Goal: Task Accomplishment & Management: Use online tool/utility

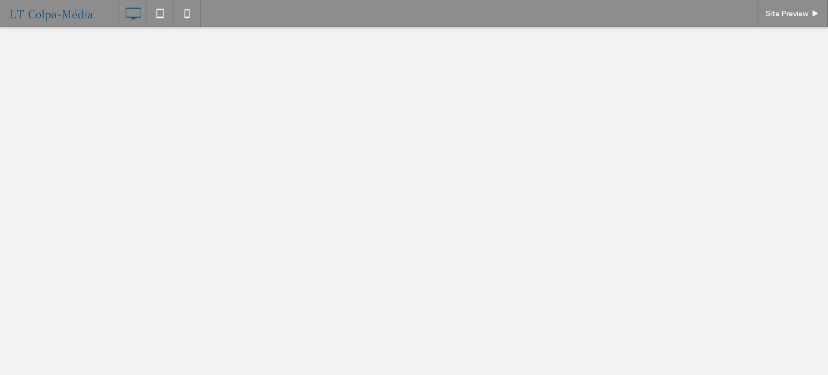
select select "******"
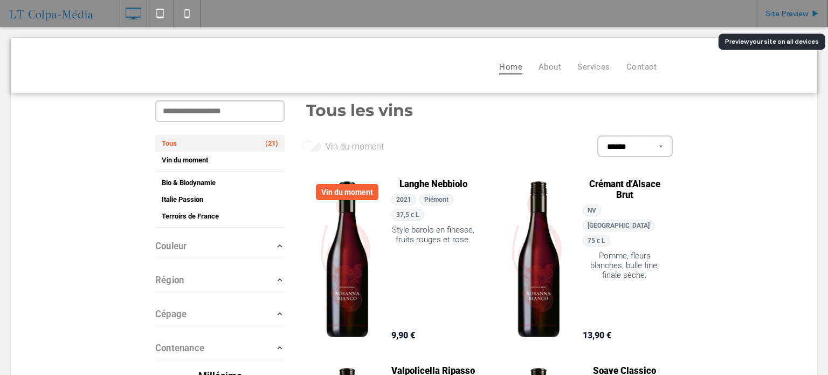
click at [782, 12] on span "Site Preview" at bounding box center [787, 13] width 43 height 9
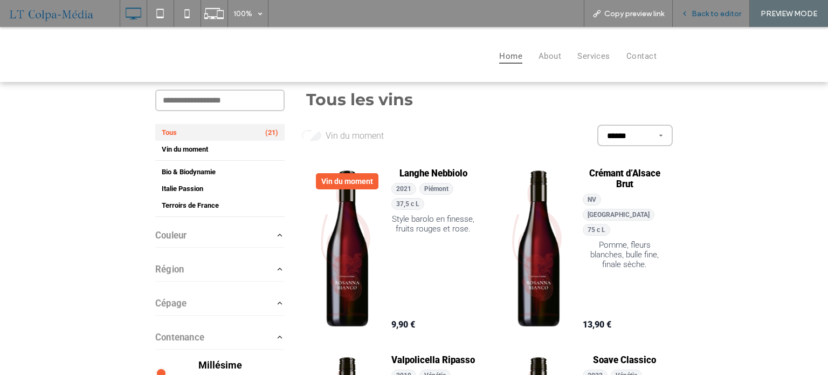
click at [707, 16] on span "Back to editor" at bounding box center [717, 13] width 50 height 9
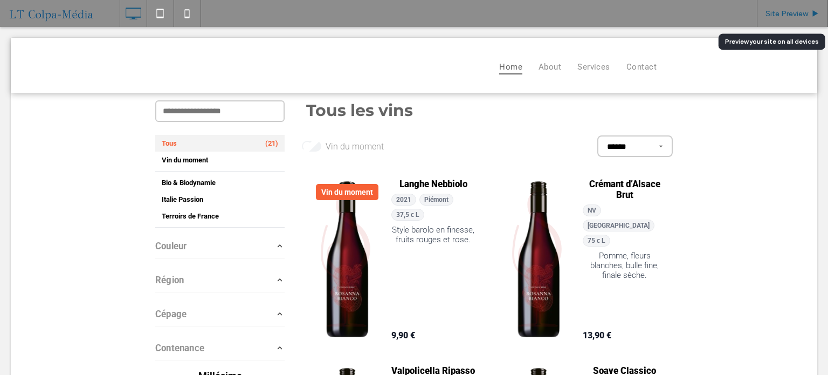
click at [797, 19] on div "Site Preview" at bounding box center [792, 13] width 71 height 27
click at [800, 11] on span "Site Preview" at bounding box center [787, 13] width 43 height 9
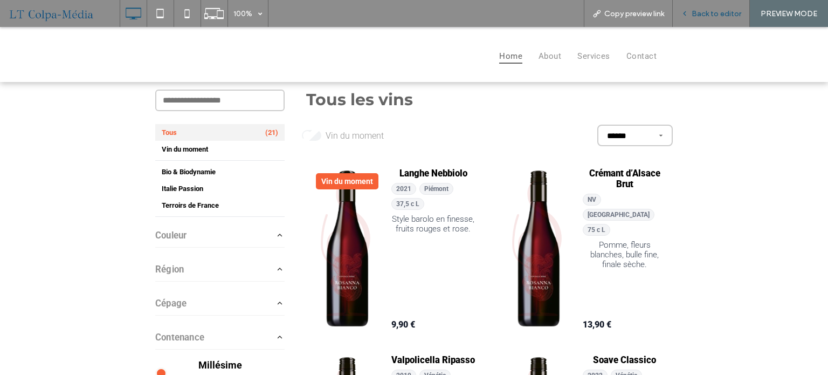
click at [708, 9] on span "Back to editor" at bounding box center [717, 13] width 50 height 9
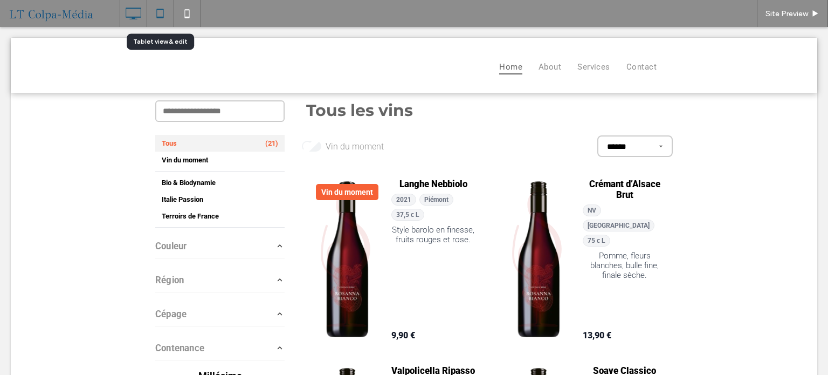
click at [155, 3] on icon at bounding box center [160, 14] width 22 height 22
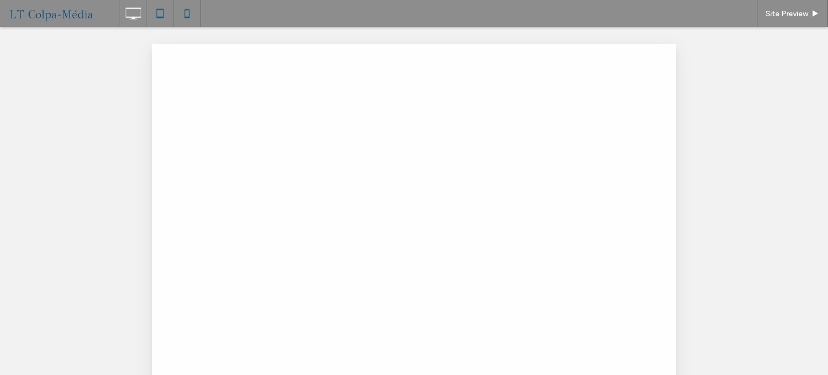
select select "******"
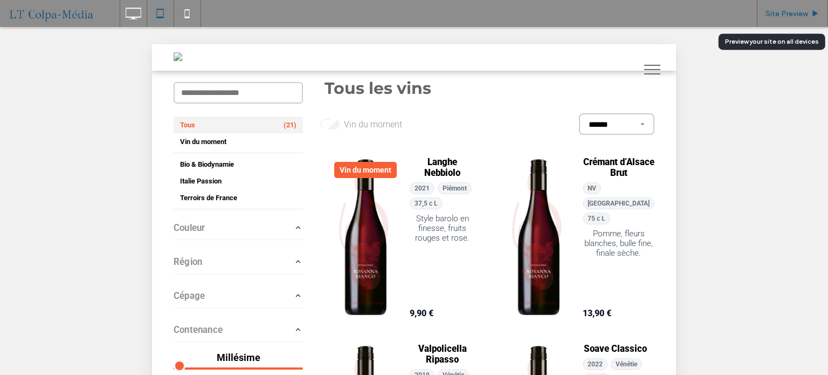
click at [797, 8] on div "Site Preview" at bounding box center [792, 13] width 71 height 27
click at [776, 16] on span "Site Preview" at bounding box center [787, 13] width 43 height 9
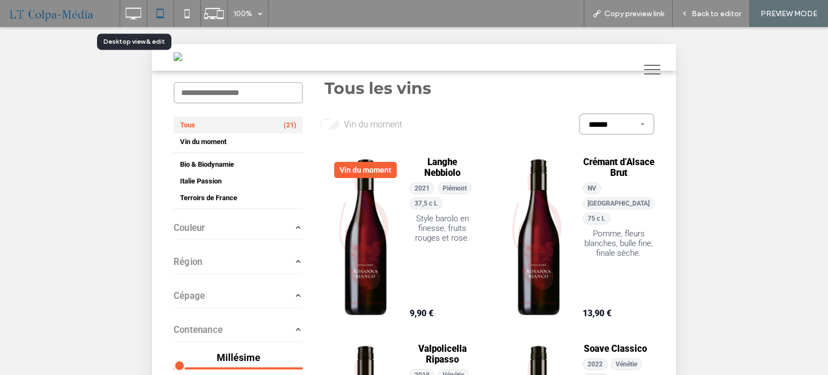
drag, startPoint x: 135, startPoint y: 15, endPoint x: 143, endPoint y: 25, distance: 13.2
click at [135, 15] on icon at bounding box center [133, 14] width 22 height 22
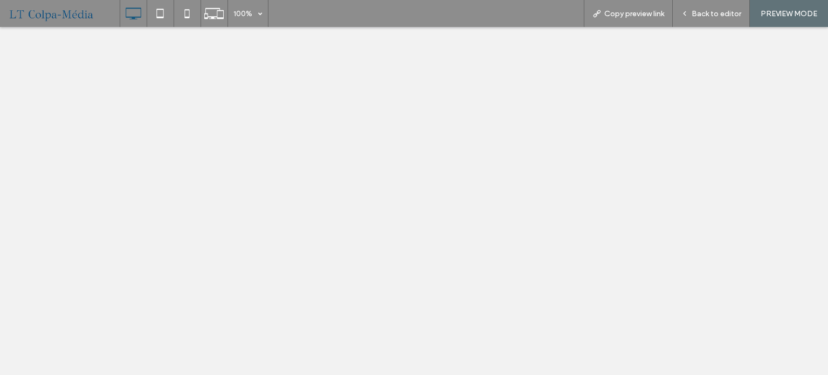
select select "******"
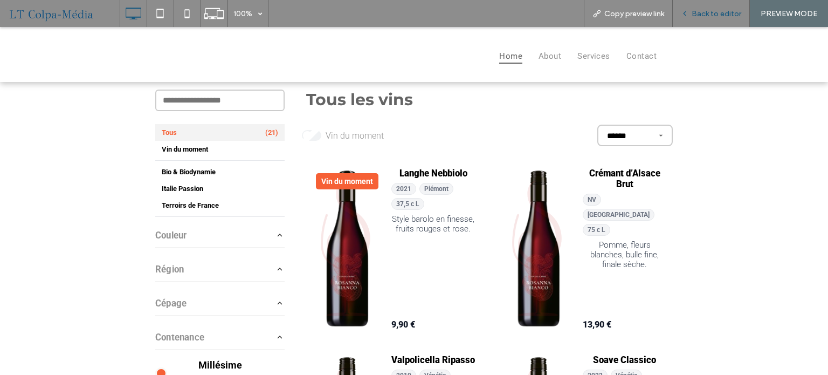
click at [707, 12] on span "Back to editor" at bounding box center [717, 13] width 50 height 9
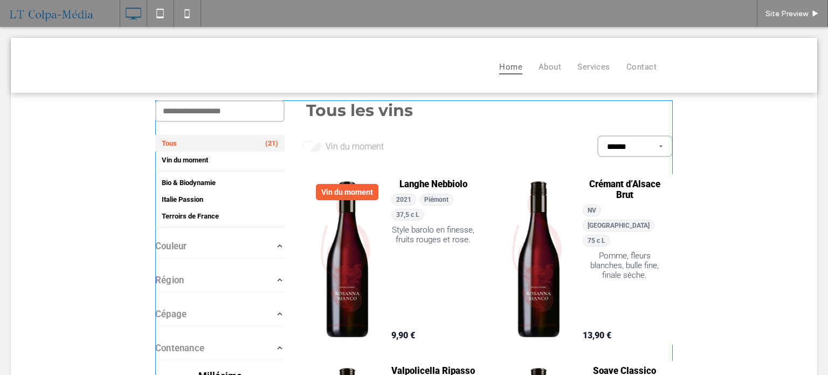
click at [434, 152] on span at bounding box center [414, 341] width 518 height 482
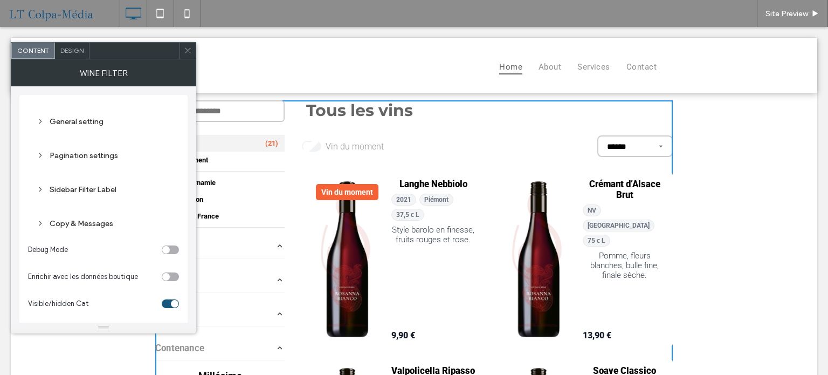
click at [72, 56] on div "Design" at bounding box center [72, 51] width 35 height 16
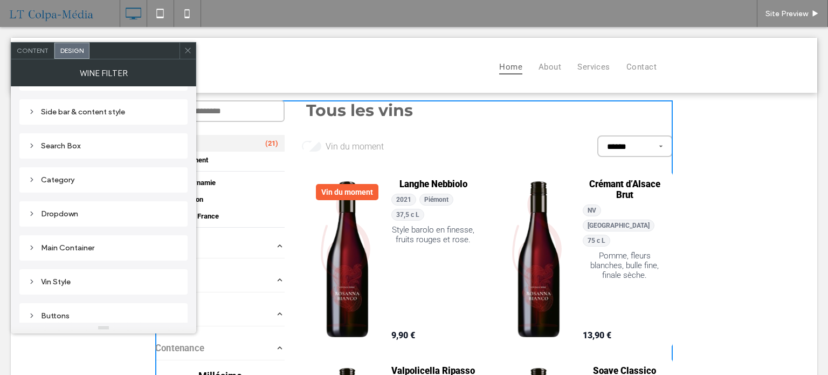
scroll to position [54, 0]
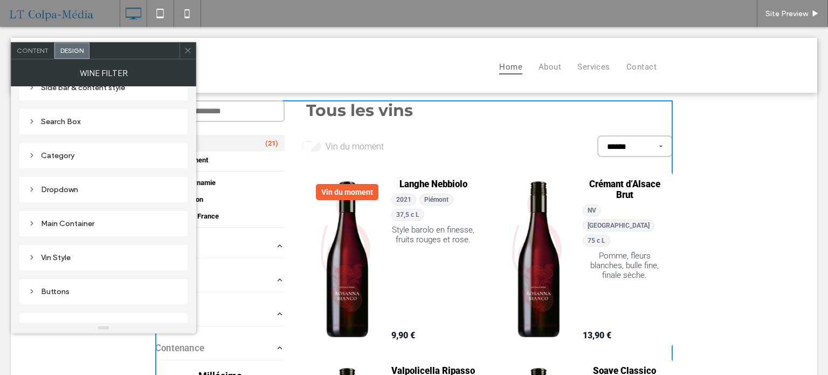
click at [61, 190] on div "Dropdown" at bounding box center [103, 189] width 151 height 9
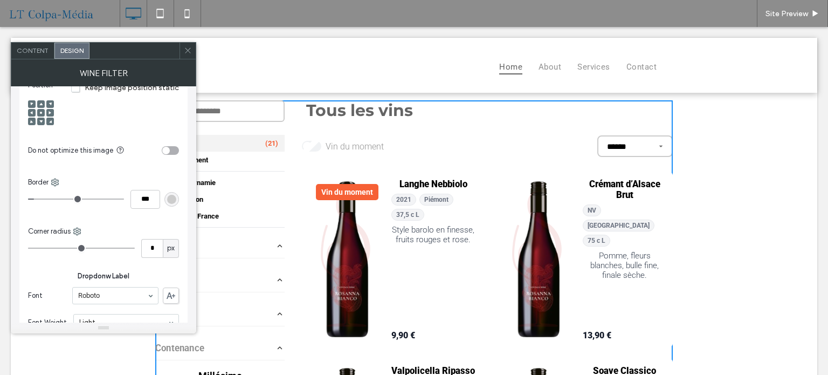
scroll to position [431, 0]
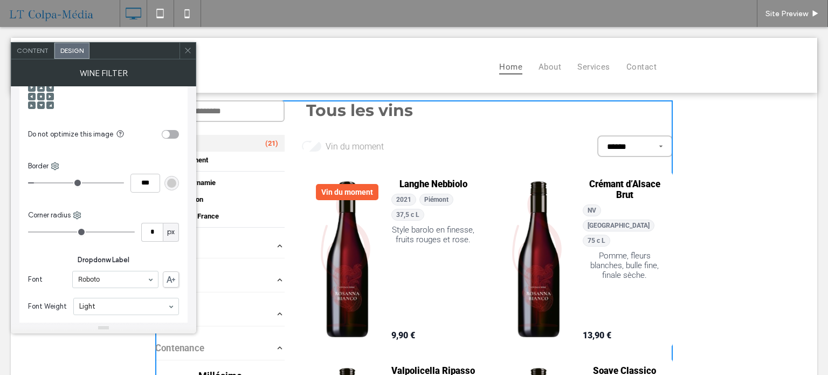
click at [171, 183] on div "rgb(204, 204, 204)" at bounding box center [171, 182] width 9 height 9
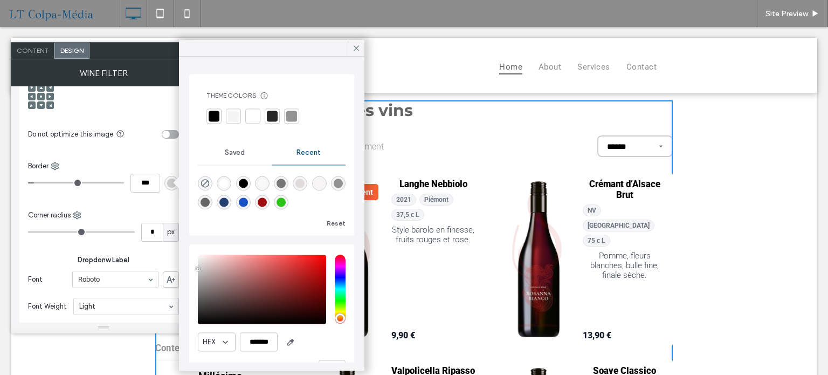
click at [267, 202] on div "rgba(159, 14, 14, 1)" at bounding box center [262, 201] width 9 height 9
type input "*"
type input "*******"
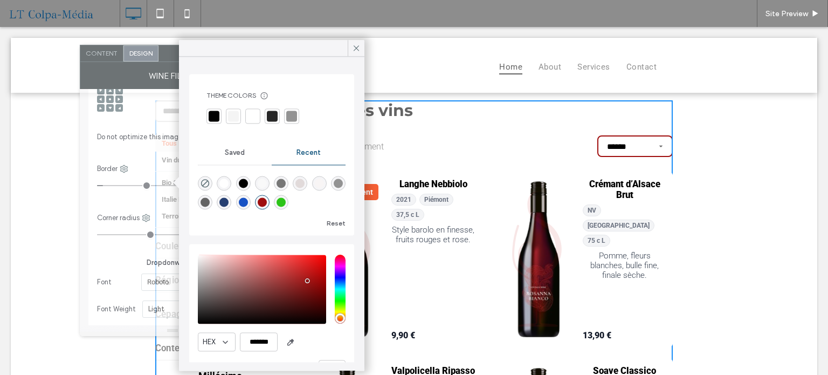
drag, startPoint x: 127, startPoint y: 52, endPoint x: 189, endPoint y: 56, distance: 61.5
click at [189, 56] on body ".wqwq-1{fill:#231f20;} .cls-1q, .cls-2q { fill-rule: evenodd; } .cls-2q { fill:…" at bounding box center [414, 187] width 828 height 375
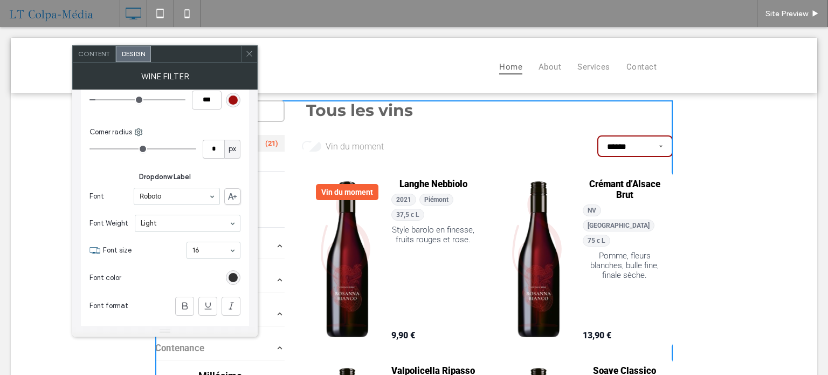
scroll to position [539, 0]
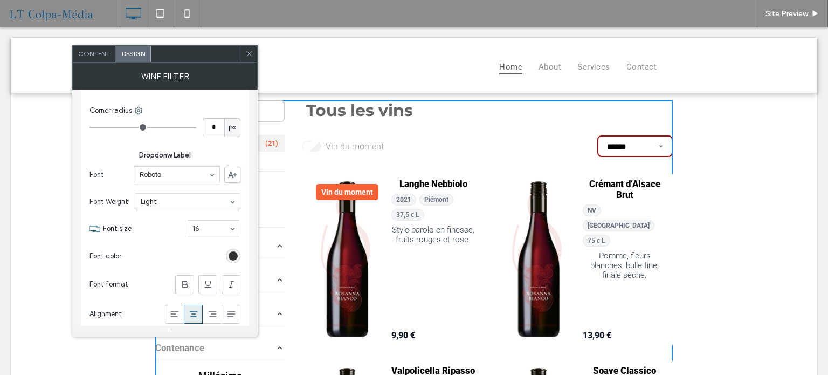
click at [235, 259] on div "rgba(0, 0, 0, 0.8)" at bounding box center [233, 256] width 15 height 15
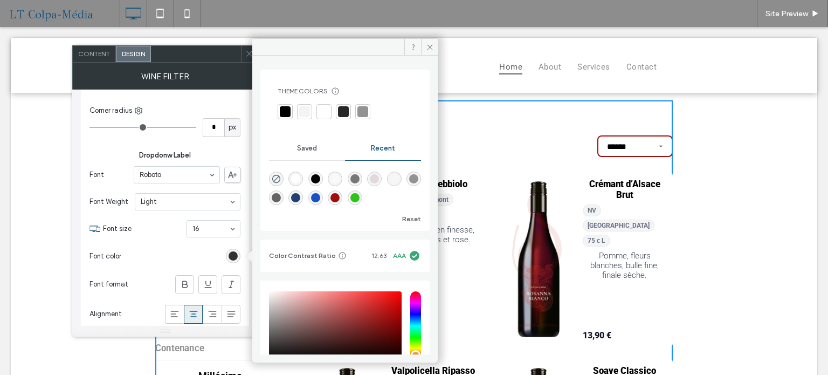
click at [340, 198] on div "rgba(159, 14, 14, 1)" at bounding box center [335, 197] width 9 height 9
type input "*"
type input "*******"
type input "***"
type input "****"
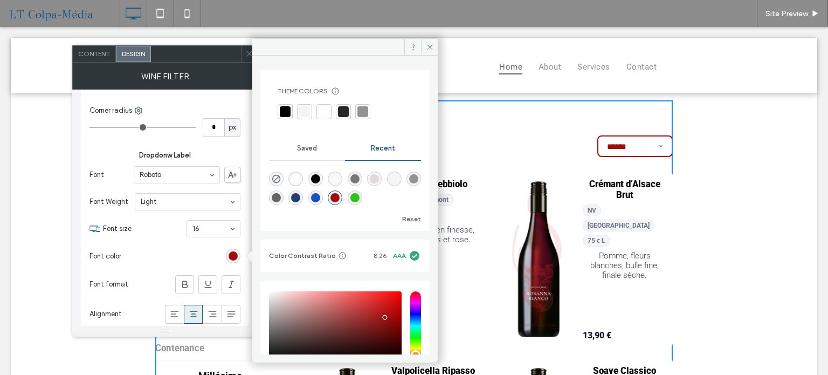
click at [647, 143] on select "********* ********* ****** ****** ******" at bounding box center [634, 146] width 75 height 22
click at [431, 49] on icon at bounding box center [430, 47] width 8 height 8
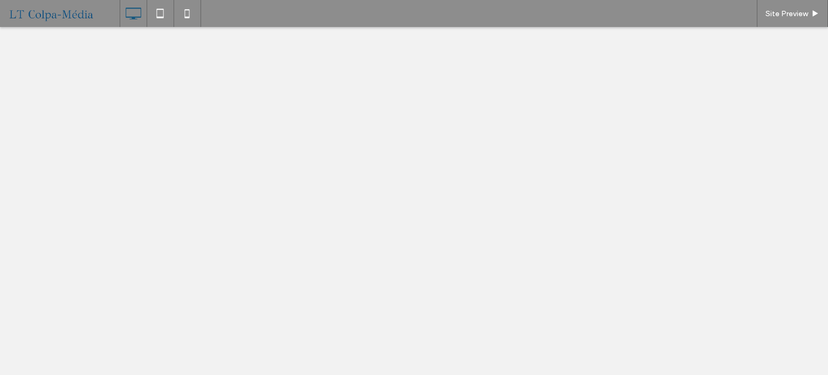
select select "******"
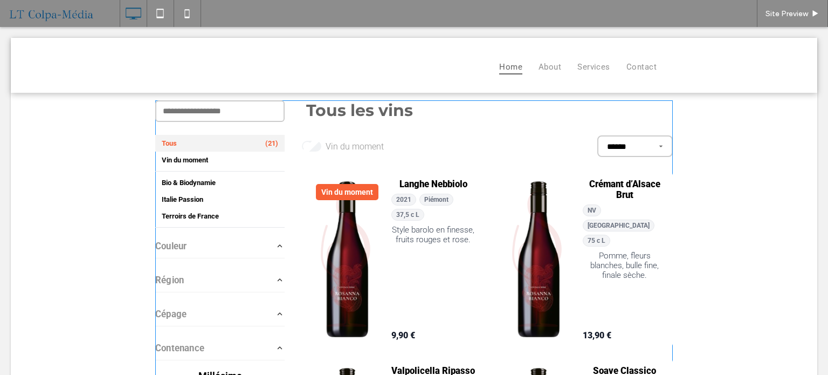
click at [646, 152] on span at bounding box center [414, 341] width 518 height 482
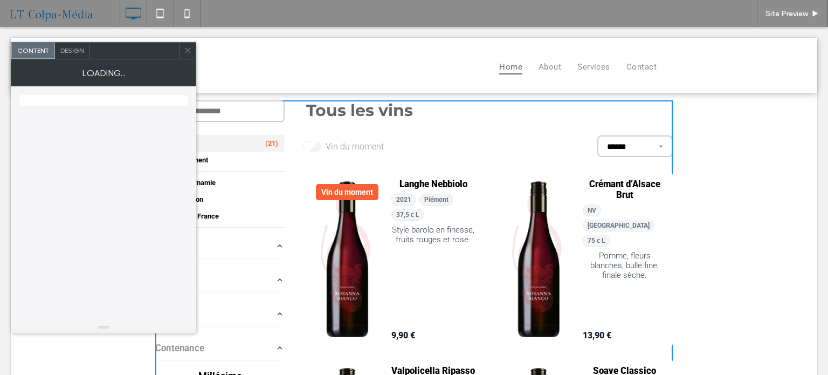
click at [657, 146] on select "********* ********* ****** ****** ******" at bounding box center [634, 146] width 75 height 22
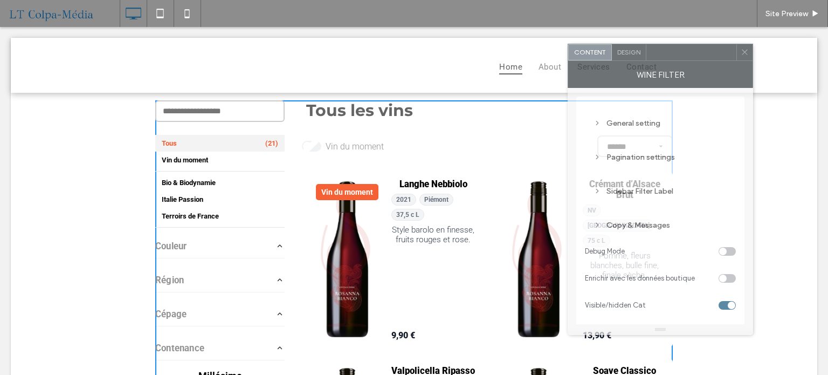
drag, startPoint x: 155, startPoint y: 48, endPoint x: 680, endPoint y: 73, distance: 526.3
click at [699, 60] on div at bounding box center [691, 52] width 90 height 16
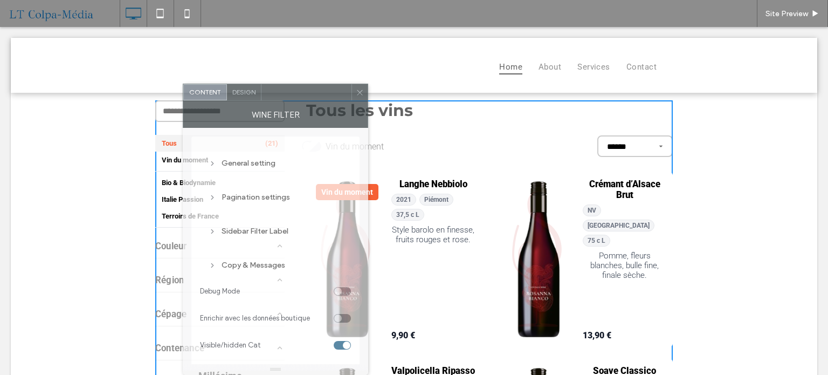
drag, startPoint x: 690, startPoint y: 68, endPoint x: 317, endPoint y: 105, distance: 374.4
click at [317, 105] on div "Content Design Wine filter General setting Pagination settings Sidebar Filter L…" at bounding box center [275, 229] width 185 height 291
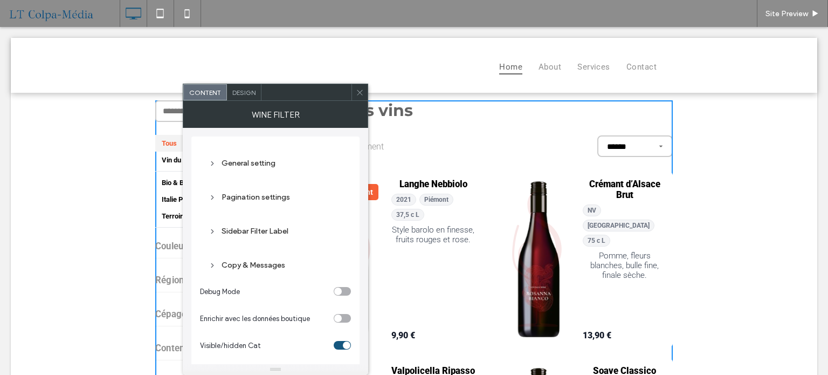
click at [245, 95] on span "Design" at bounding box center [243, 92] width 23 height 8
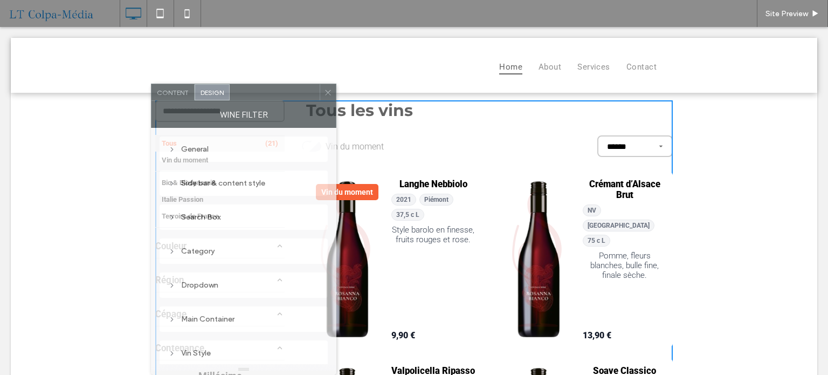
drag, startPoint x: 321, startPoint y: 92, endPoint x: 213, endPoint y: 116, distance: 111.1
click at [203, 105] on div "Content Design Wine filter General Side bar & content style Search Box Category…" at bounding box center [243, 229] width 185 height 291
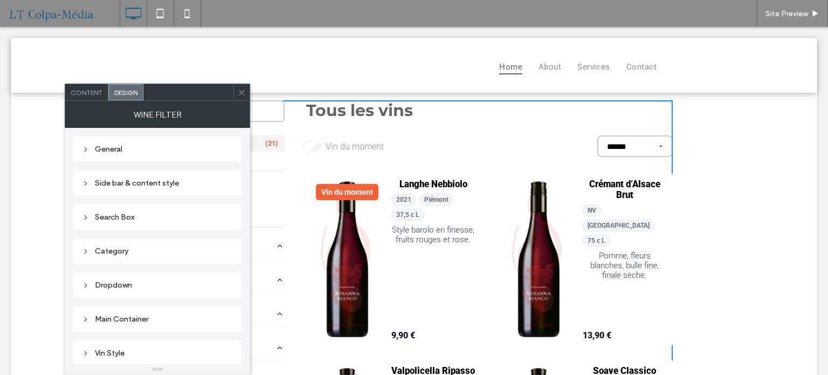
click at [114, 282] on div "Dropdown" at bounding box center [157, 284] width 151 height 9
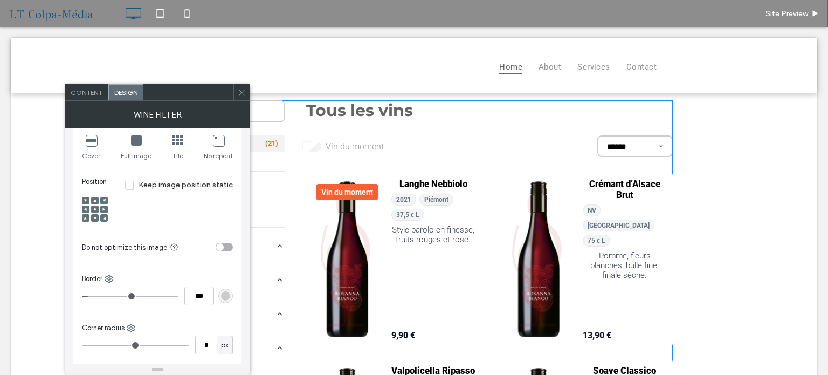
scroll to position [377, 0]
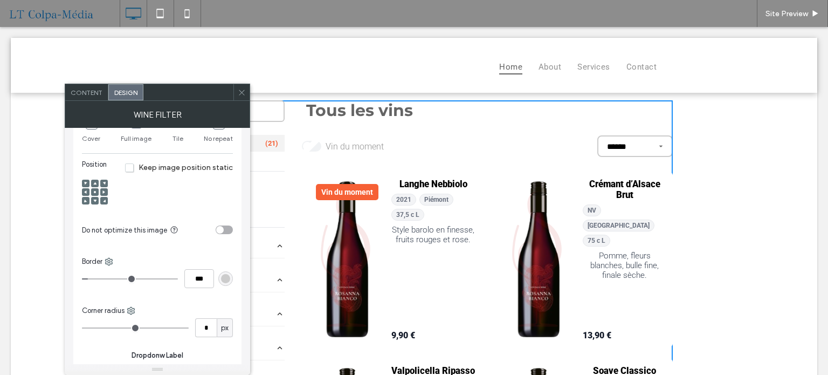
click at [245, 91] on icon at bounding box center [242, 92] width 8 height 8
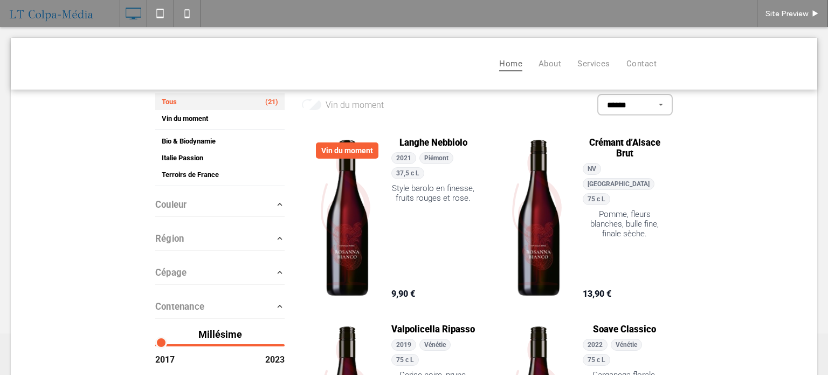
scroll to position [38, 0]
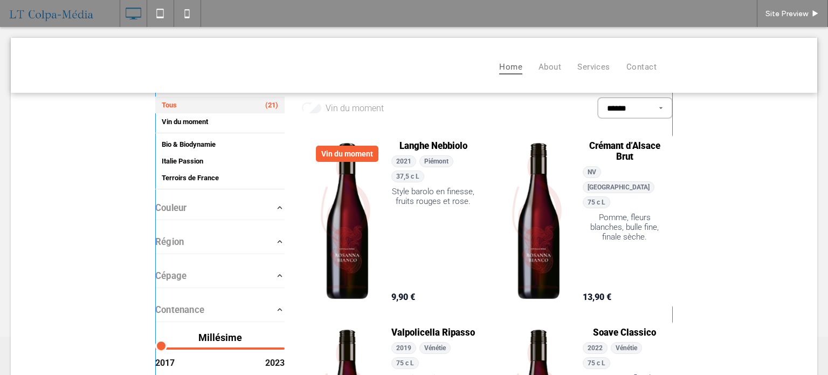
click at [263, 279] on span at bounding box center [414, 303] width 518 height 482
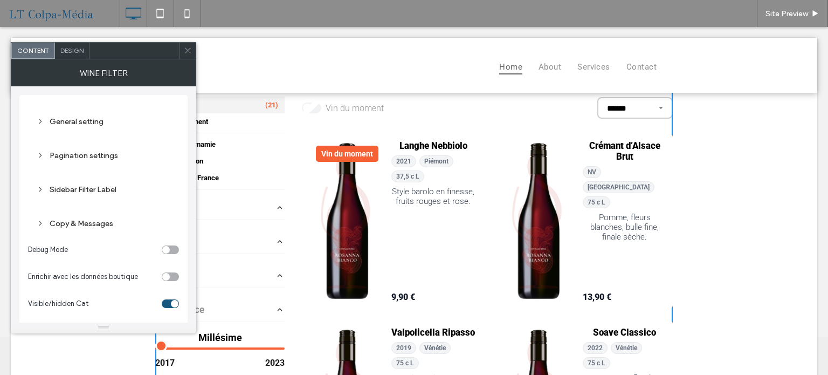
click at [266, 277] on button "Cépage" at bounding box center [219, 275] width 129 height 19
click at [275, 276] on icon "button" at bounding box center [280, 276] width 10 height 10
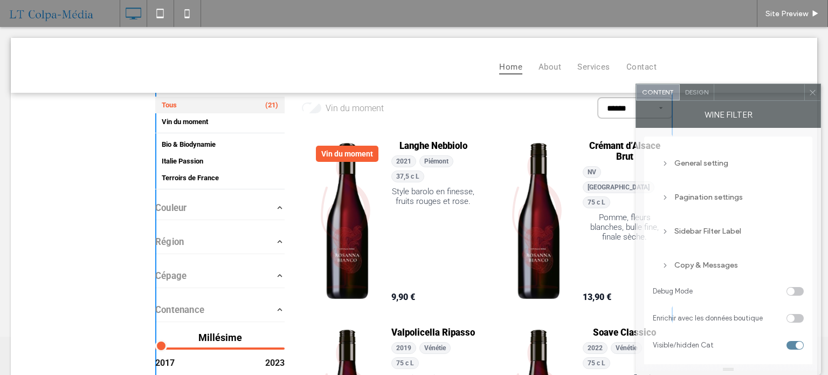
drag, startPoint x: 143, startPoint y: 51, endPoint x: 660, endPoint y: 153, distance: 527.4
click at [782, 132] on div "Content Design Wine filter General setting Pagination settings Sidebar Filter L…" at bounding box center [728, 229] width 185 height 291
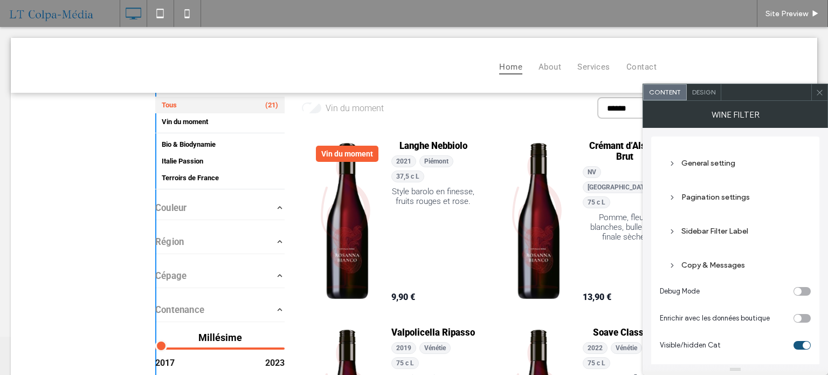
click at [706, 166] on div "General setting" at bounding box center [736, 163] width 134 height 9
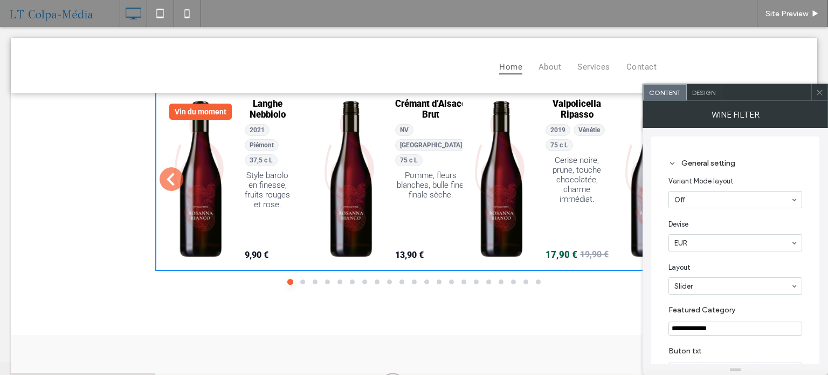
scroll to position [0, 0]
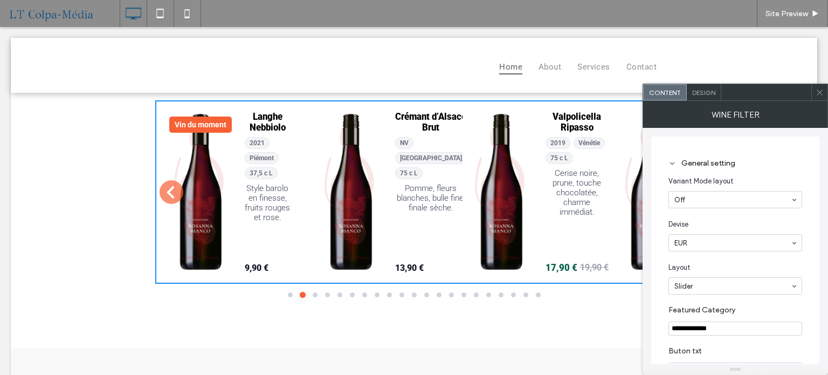
click at [820, 98] on span at bounding box center [820, 92] width 8 height 16
